Goal: Download file/media

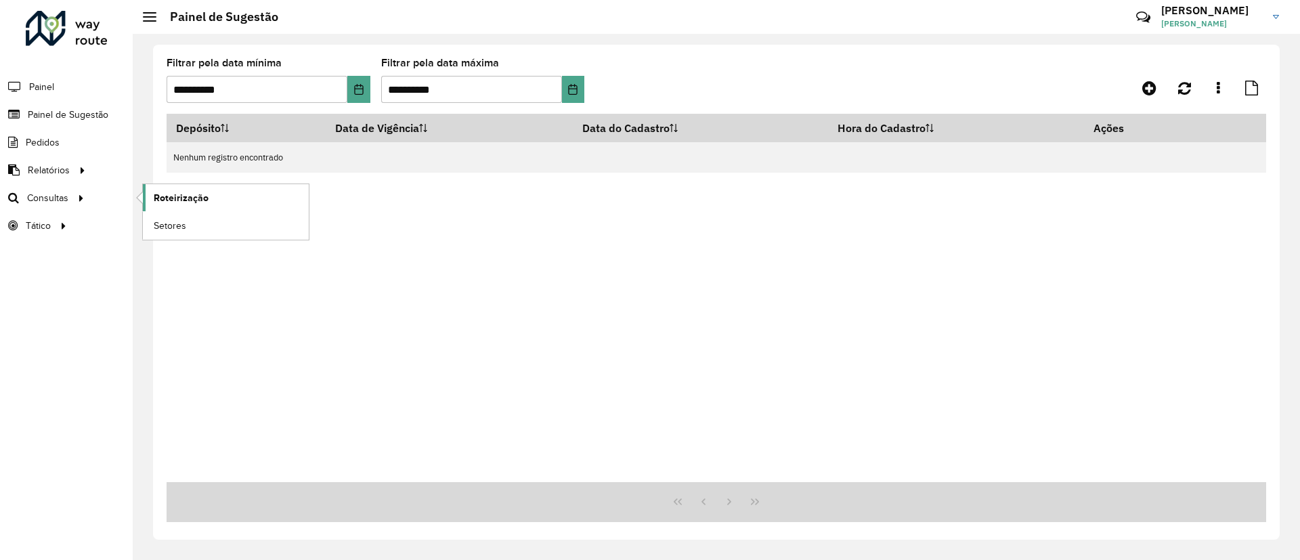
click at [148, 202] on link "Roteirização" at bounding box center [226, 197] width 166 height 27
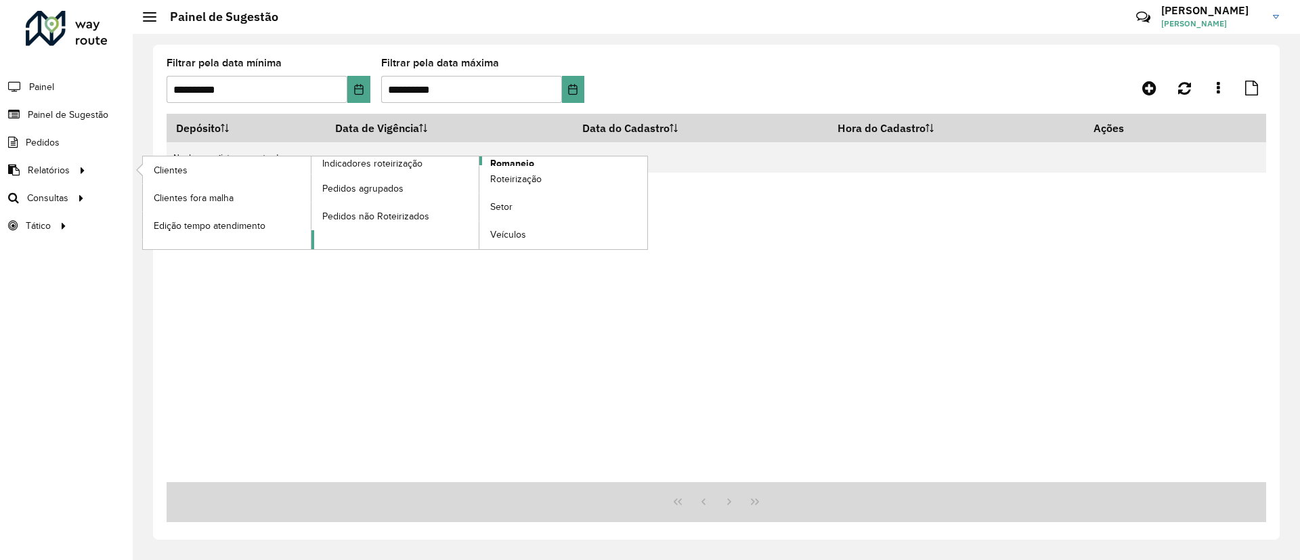
click at [534, 163] on link "Romaneio" at bounding box center [479, 202] width 336 height 93
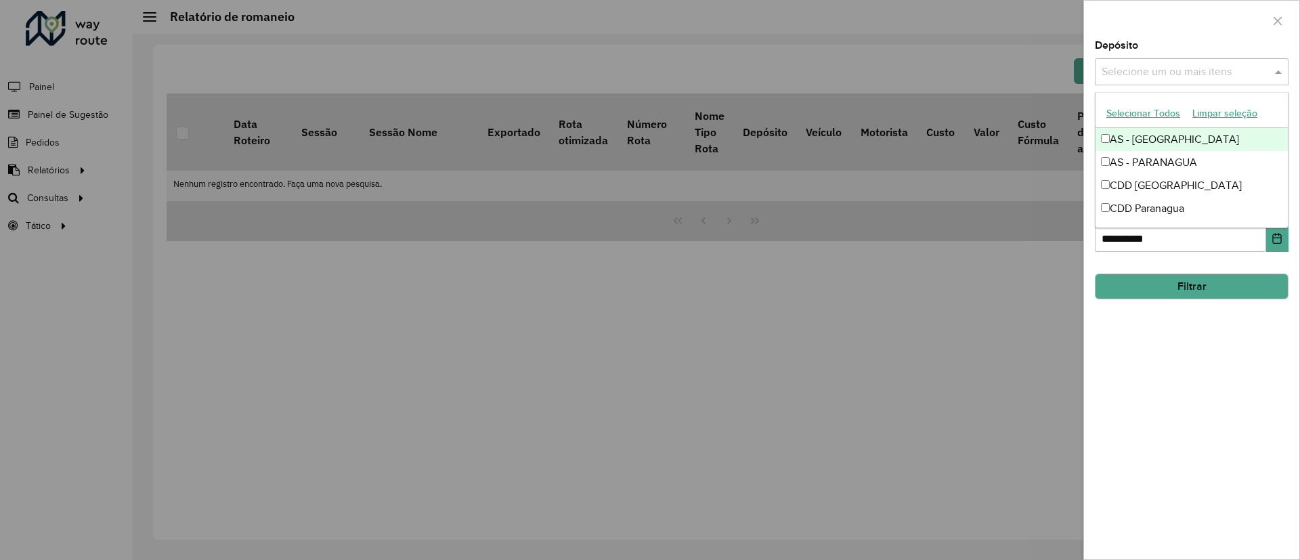
click at [1137, 70] on input "text" at bounding box center [1184, 72] width 173 height 16
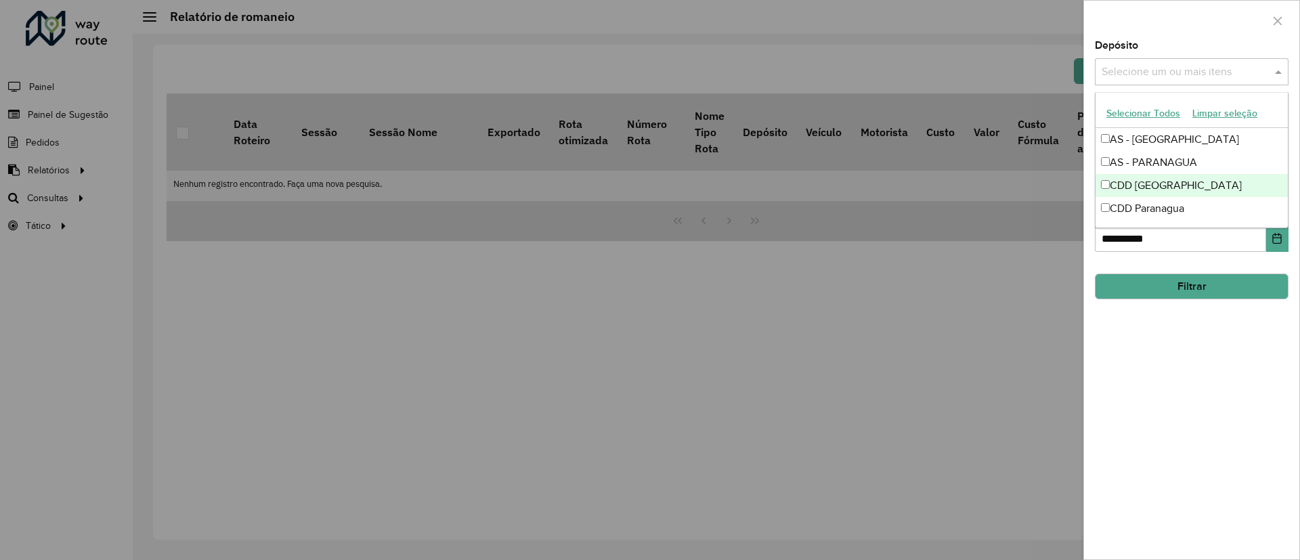
click at [1151, 190] on div "CDD [GEOGRAPHIC_DATA]" at bounding box center [1191, 185] width 192 height 23
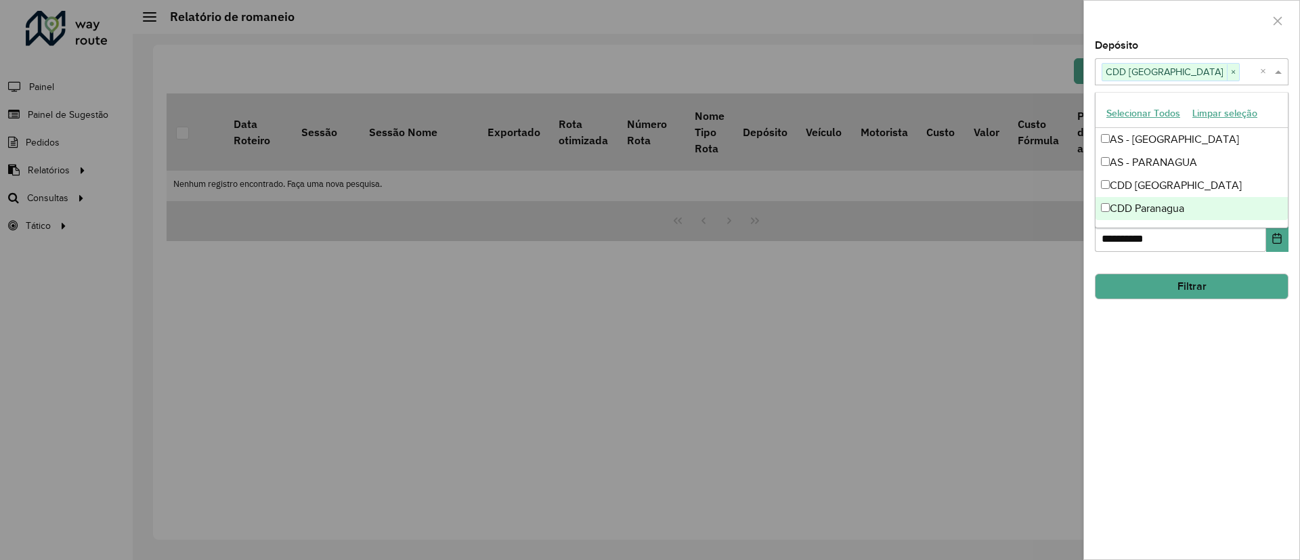
click at [1174, 288] on button "Filtrar" at bounding box center [1191, 286] width 194 height 26
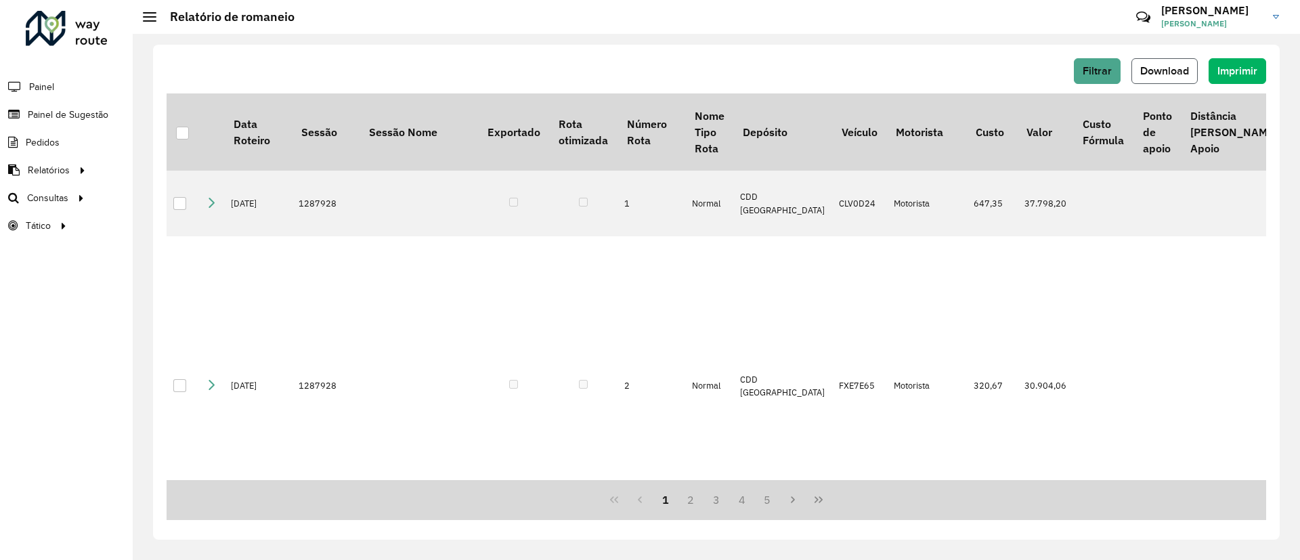
click at [1166, 67] on span "Download" at bounding box center [1164, 71] width 49 height 12
